Goal: Task Accomplishment & Management: Use online tool/utility

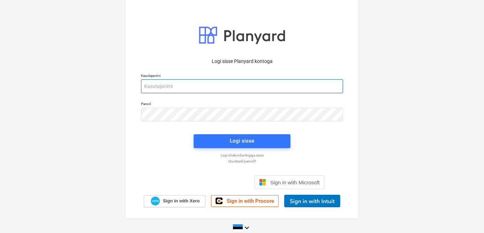
click at [196, 86] on input "email" at bounding box center [242, 86] width 202 height 14
click at [155, 87] on input "[EMAIL_ADDRESS][DOMAIN_NAME]" at bounding box center [242, 86] width 202 height 14
type input "[EMAIL_ADDRESS][DOMAIN_NAME]"
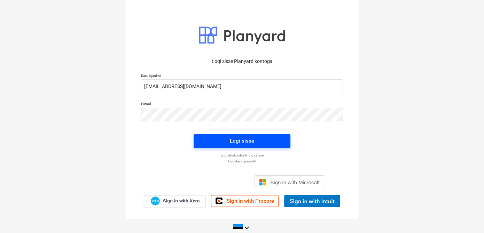
click at [206, 143] on span "Logi sisse" at bounding box center [242, 140] width 80 height 9
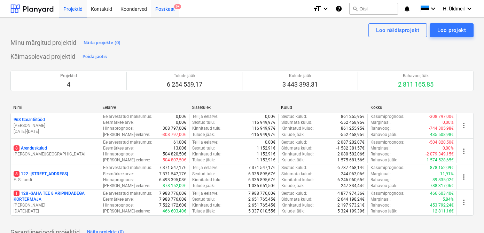
click at [165, 10] on div "Postkast 9+" at bounding box center [165, 9] width 28 height 18
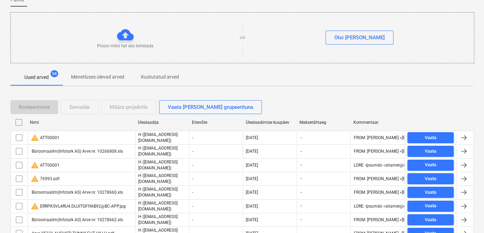
scroll to position [63, 0]
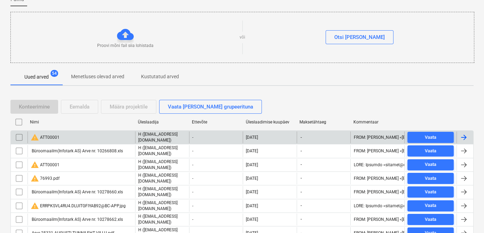
click at [49, 137] on div "warning ATT00001" at bounding box center [45, 137] width 29 height 8
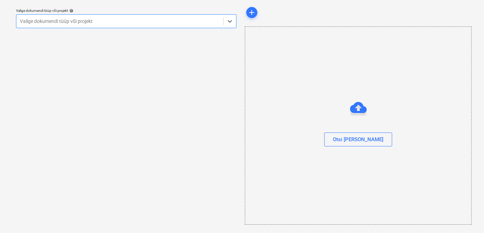
scroll to position [20, 0]
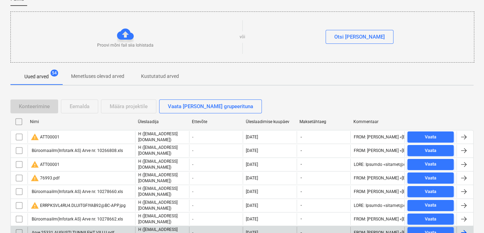
scroll to position [31, 0]
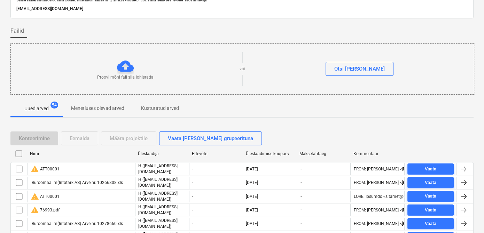
click at [270, 154] on div "Üleslaadimise kuupäev" at bounding box center [269, 153] width 48 height 5
checkbox input "false"
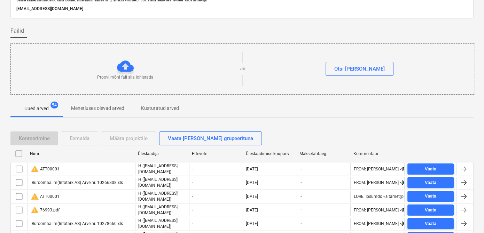
checkbox input "false"
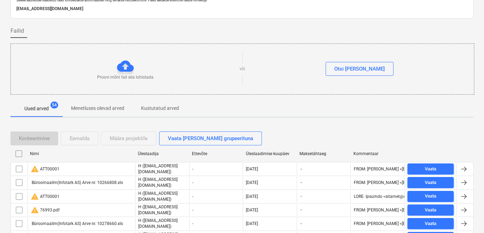
checkbox input "false"
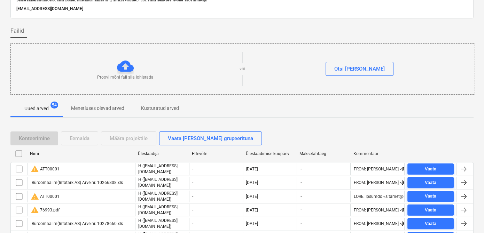
checkbox input "false"
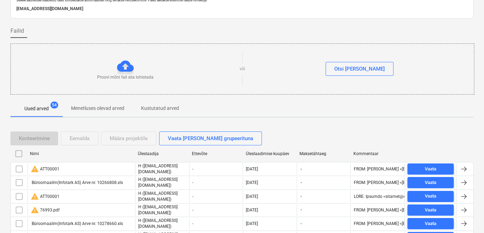
checkbox input "false"
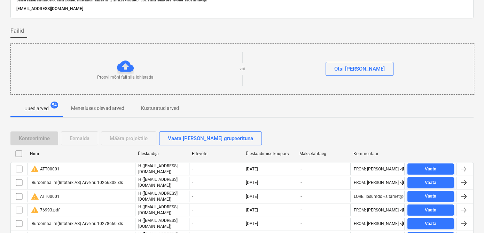
checkbox input "false"
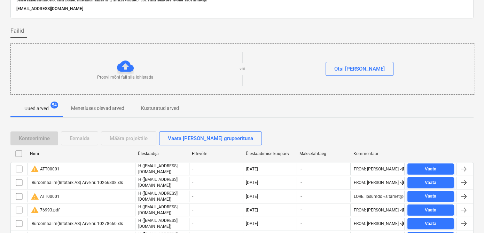
checkbox input "false"
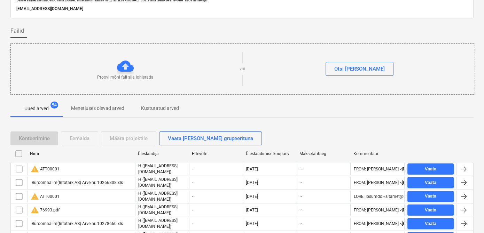
checkbox input "false"
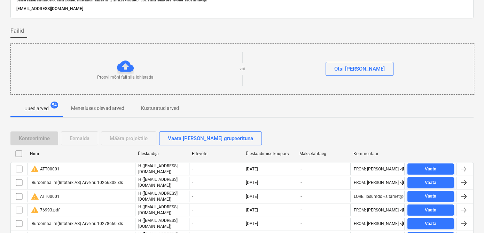
checkbox input "false"
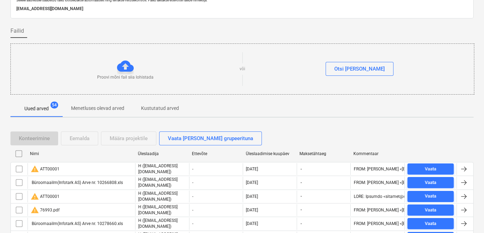
checkbox input "false"
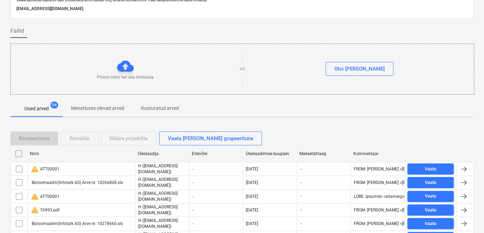
checkbox input "false"
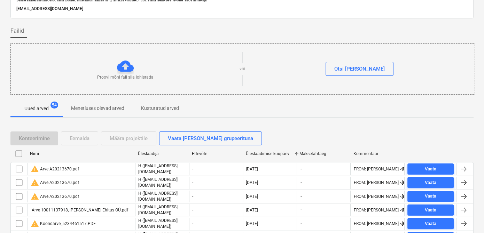
click at [270, 152] on div "Üleslaadimise kuupäev" at bounding box center [269, 153] width 48 height 5
checkbox input "false"
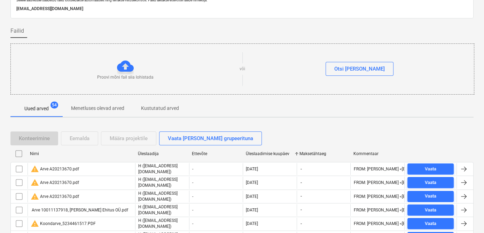
checkbox input "false"
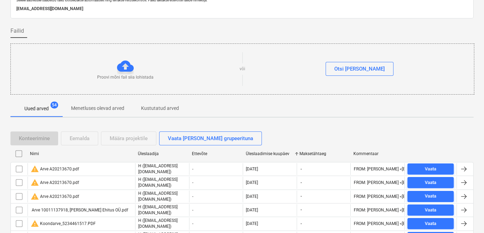
checkbox input "false"
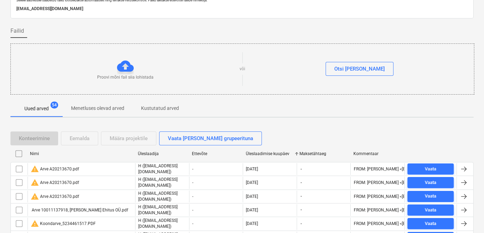
checkbox input "false"
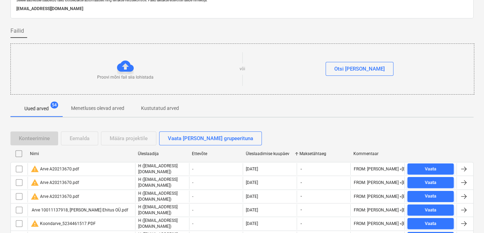
checkbox input "false"
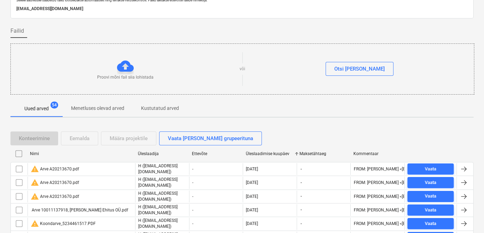
checkbox input "false"
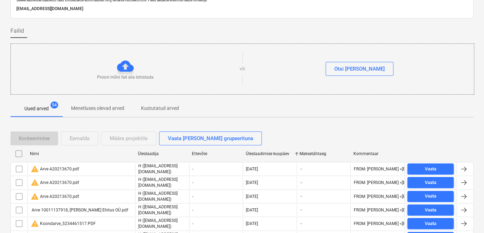
checkbox input "false"
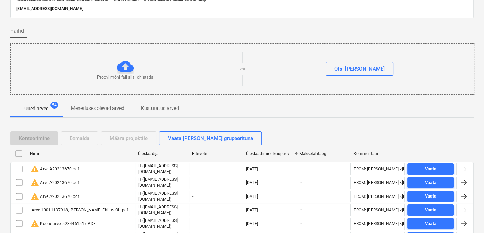
checkbox input "false"
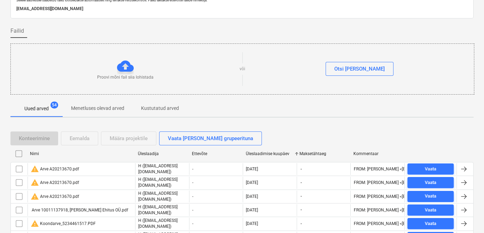
checkbox input "false"
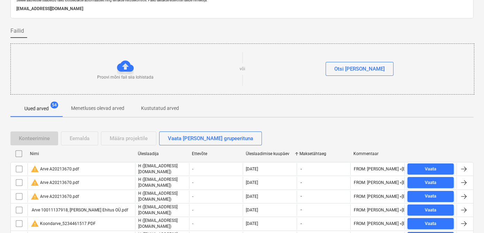
checkbox input "false"
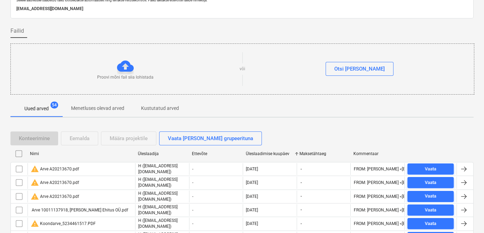
checkbox input "false"
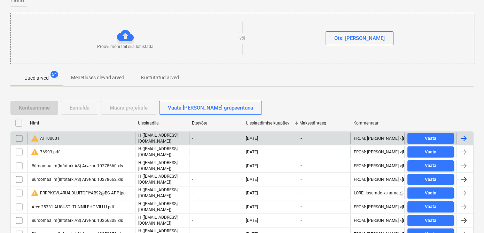
scroll to position [63, 0]
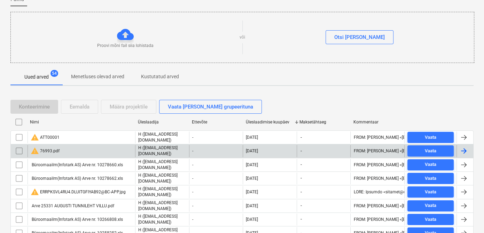
click at [18, 149] on input "checkbox" at bounding box center [19, 150] width 11 height 11
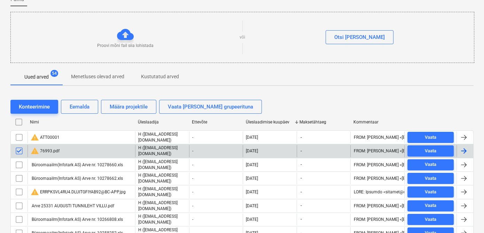
click at [17, 149] on input "checkbox" at bounding box center [19, 150] width 11 height 11
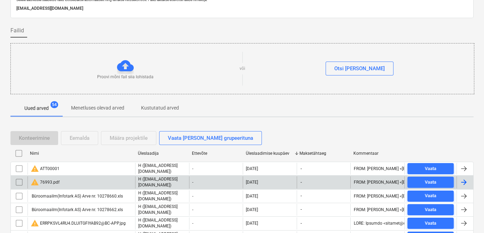
scroll to position [0, 0]
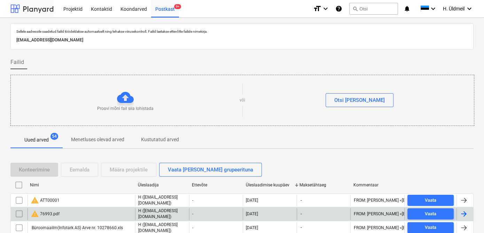
click at [39, 7] on div at bounding box center [31, 8] width 43 height 17
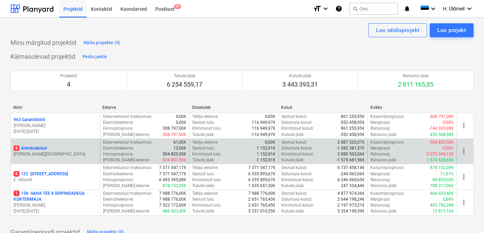
scroll to position [63, 0]
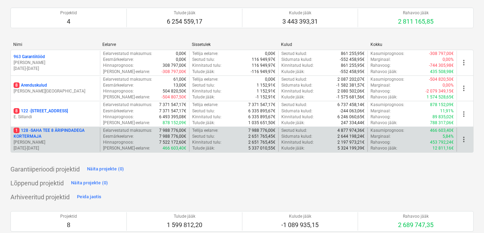
click at [52, 131] on p "1 128 - SAHA TEE 8 ÄRIPINDADEGA KORTERMAJA" at bounding box center [56, 134] width 84 height 12
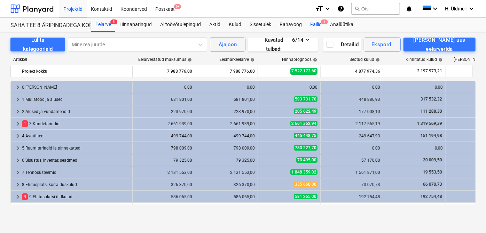
click at [315, 24] on div "Failid 1" at bounding box center [316, 25] width 20 height 14
click at [163, 7] on div "Postkast 9+" at bounding box center [165, 9] width 28 height 18
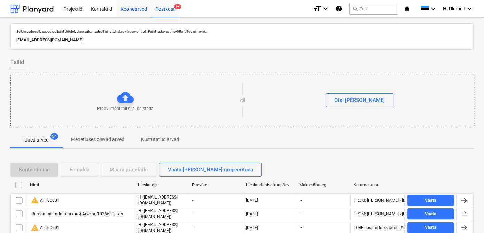
click at [131, 7] on div "Koondarved" at bounding box center [133, 9] width 35 height 18
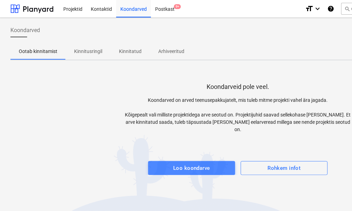
click at [194, 163] on div "Loo koondarve" at bounding box center [191, 167] width 37 height 9
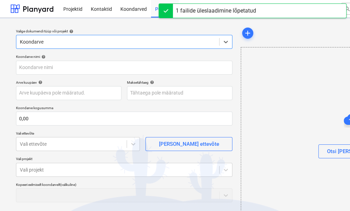
type input "invoice_2025091415879.pdf"
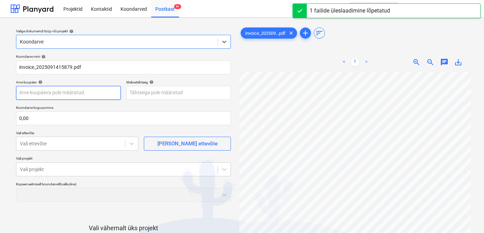
click at [66, 93] on body "Projektid Kontaktid Koondarved Postkast 9+ format_size keyboard_arrow_down help…" at bounding box center [242, 116] width 484 height 233
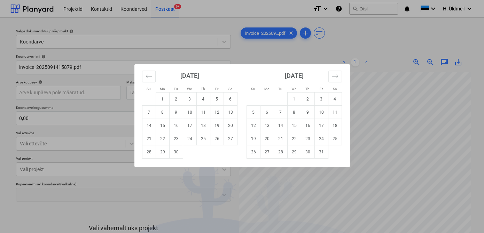
click at [389, 151] on div "Su Mo Tu We Th Fr Sa Su Mo Tu We Th Fr Sa [DATE] 1 2 3 4 5 6 7 8 9 10 11 12 13 …" at bounding box center [242, 116] width 484 height 233
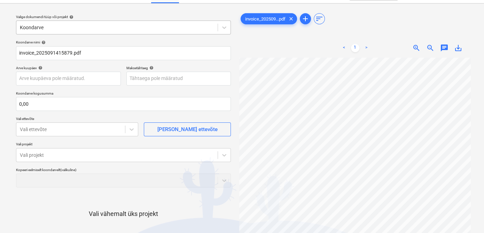
scroll to position [5, 0]
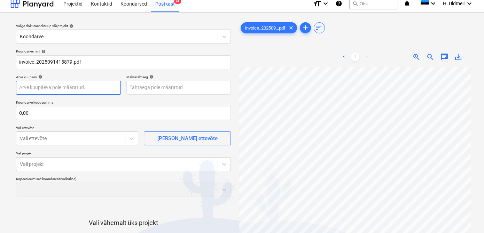
click at [50, 88] on body "Projektid Kontaktid Koondarved Postkast 9+ format_size keyboard_arrow_down help…" at bounding box center [242, 111] width 484 height 233
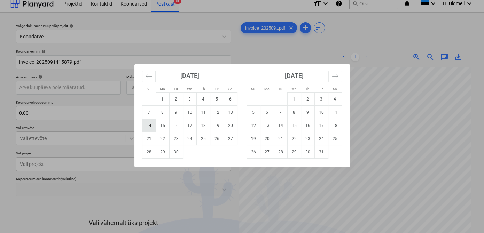
click at [147, 126] on td "14" at bounding box center [149, 125] width 14 height 13
type input "[DATE]"
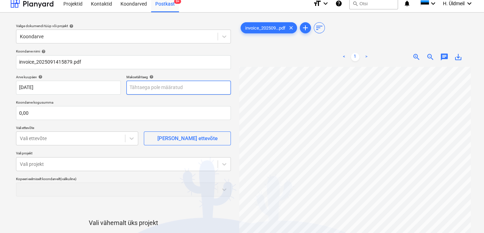
click at [144, 88] on body "Projektid Kontaktid Koondarved Postkast 9+ format_size keyboard_arrow_down help…" at bounding box center [242, 111] width 484 height 233
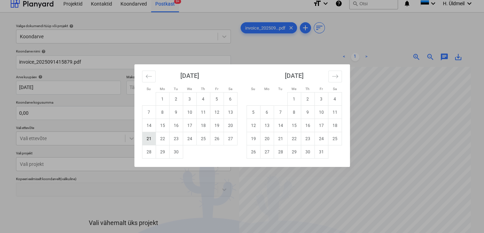
click at [150, 136] on td "21" at bounding box center [149, 138] width 14 height 13
type input "[DATE]"
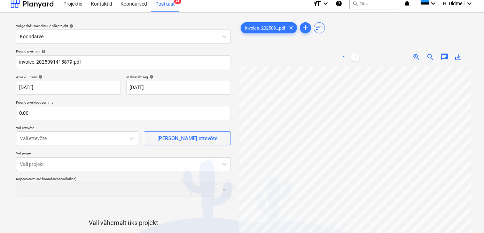
scroll to position [136, 83]
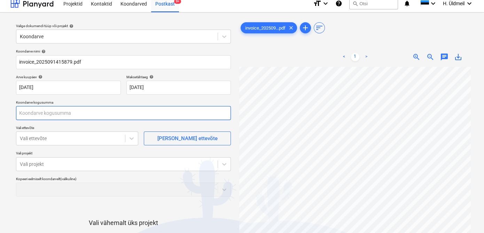
click at [53, 109] on input "text" at bounding box center [123, 113] width 215 height 14
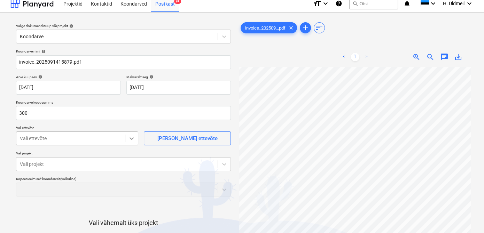
type input "300,00"
click at [131, 141] on body "Projektid Kontaktid Koondarved Postkast 9+ format_size keyboard_arrow_down help…" at bounding box center [242, 111] width 484 height 233
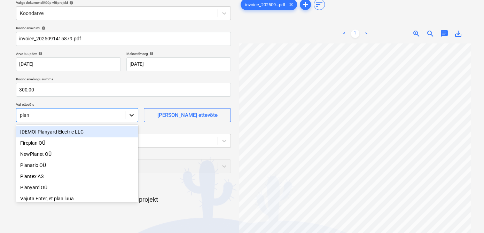
type input "plany"
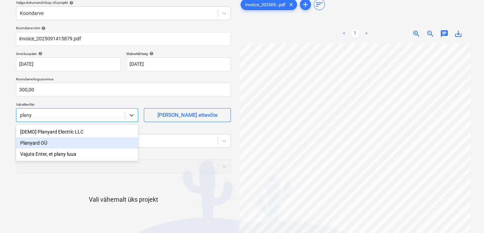
click at [53, 143] on div "Planyard OÜ" at bounding box center [77, 142] width 122 height 11
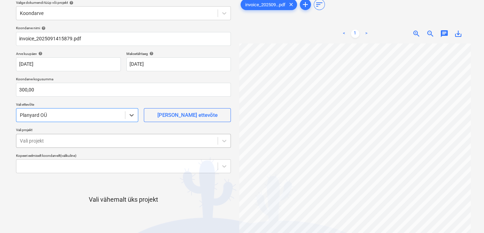
click at [103, 142] on div at bounding box center [117, 140] width 194 height 7
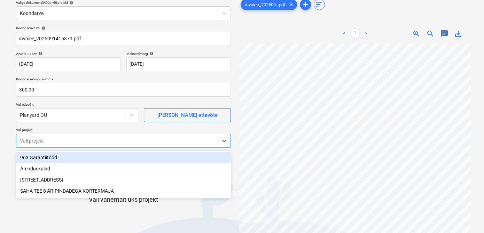
click at [42, 159] on div "963 Garantiitööd" at bounding box center [123, 157] width 215 height 11
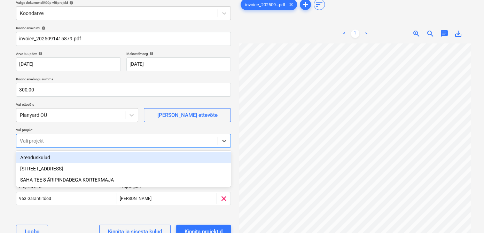
click at [40, 159] on div "Arenduskulud" at bounding box center [123, 157] width 215 height 11
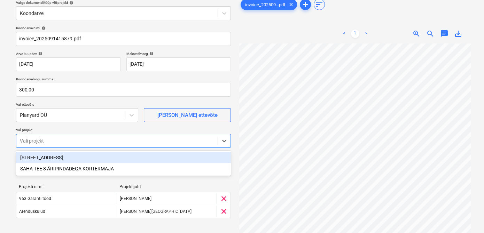
click at [40, 158] on div "[STREET_ADDRESS]" at bounding box center [123, 157] width 215 height 11
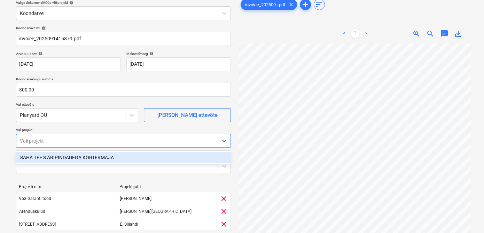
click at [40, 157] on div "SAHA TEE 8 ÄRIPINDADEGA KORTERMAJA" at bounding box center [123, 157] width 215 height 11
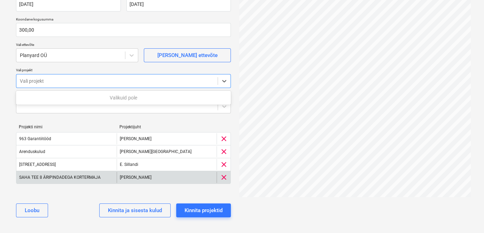
scroll to position [89, 0]
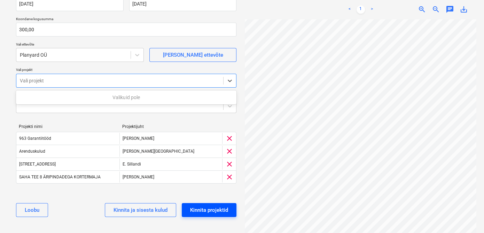
click at [204, 208] on div "Kinnita projektid" at bounding box center [209, 210] width 38 height 9
